Goal: Obtain resource: Obtain resource

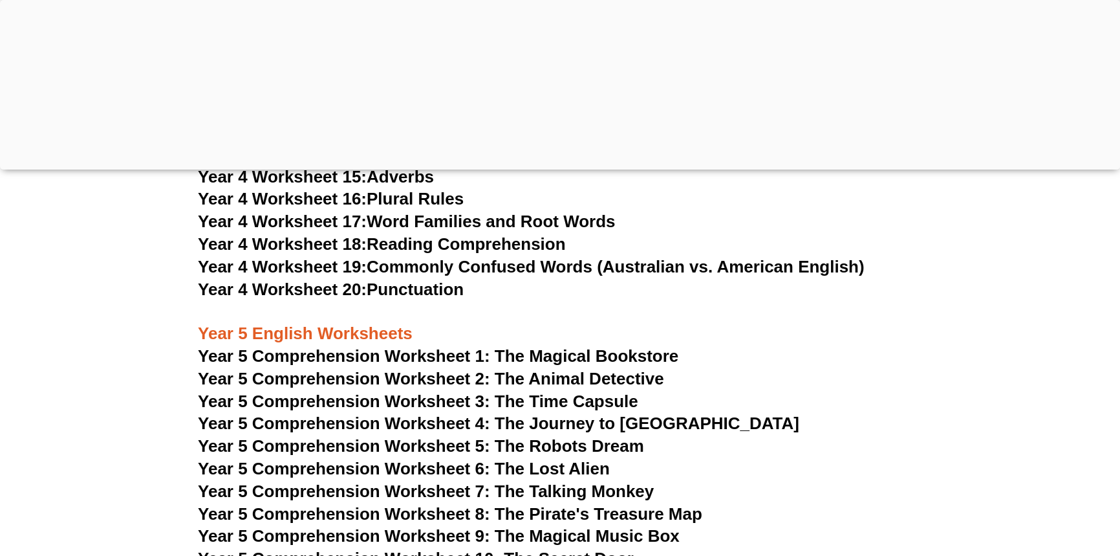
scroll to position [5822, 0]
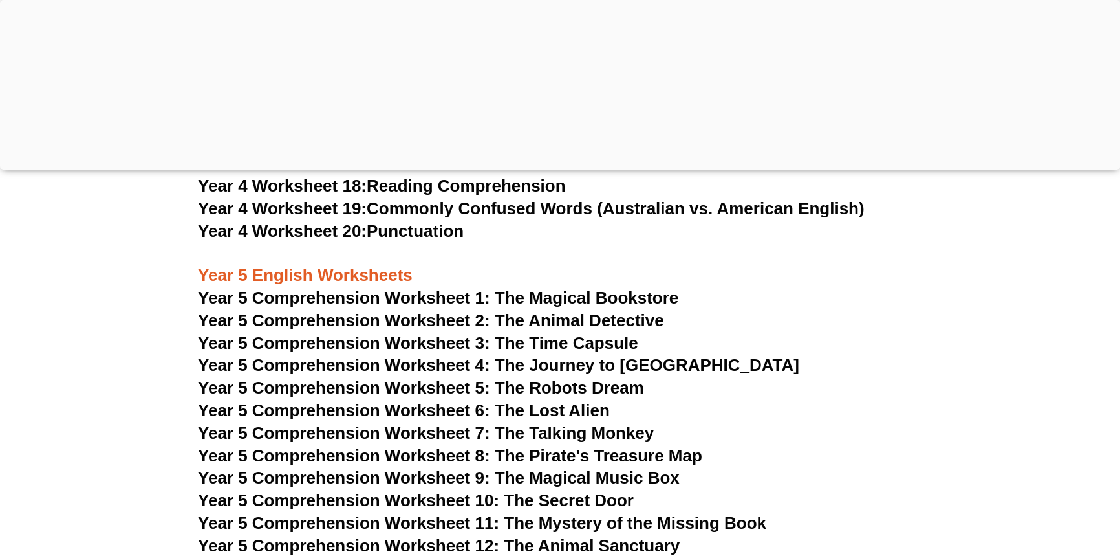
click at [558, 298] on span "Year 5 Comprehension Worksheet 1: The Magical Bookstore" at bounding box center [438, 297] width 481 height 19
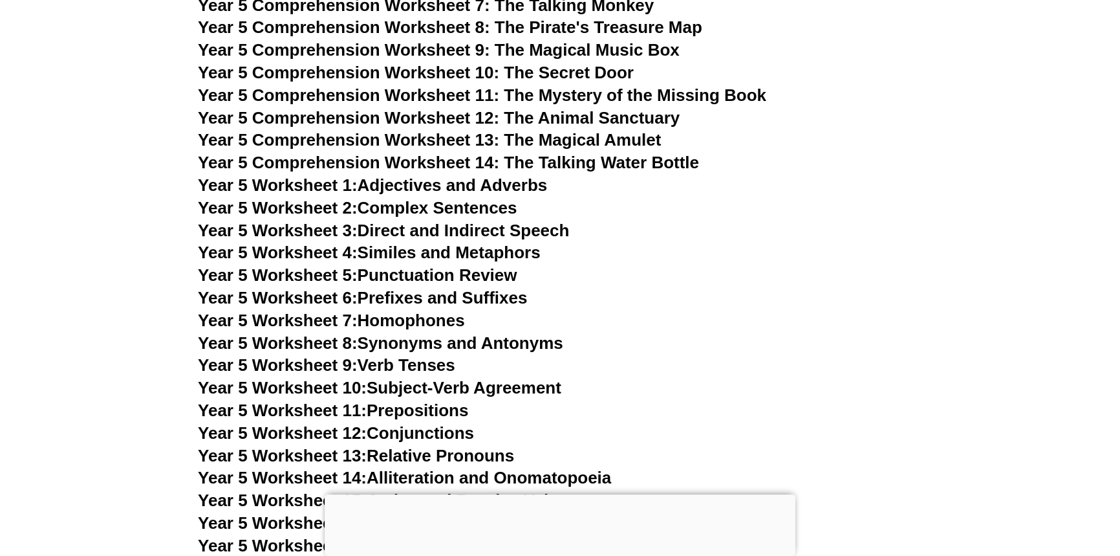
scroll to position [6266, 0]
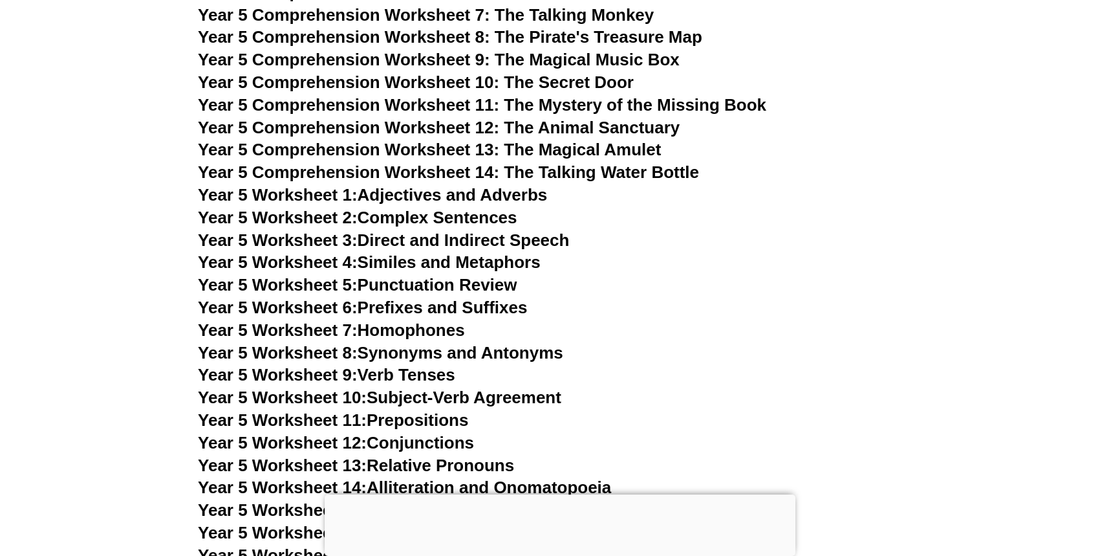
click at [575, 147] on span "Year 5 Comprehension Worksheet 13: The Magical Amulet" at bounding box center [429, 149] width 463 height 19
